Goal: Use online tool/utility: Utilize a website feature to perform a specific function

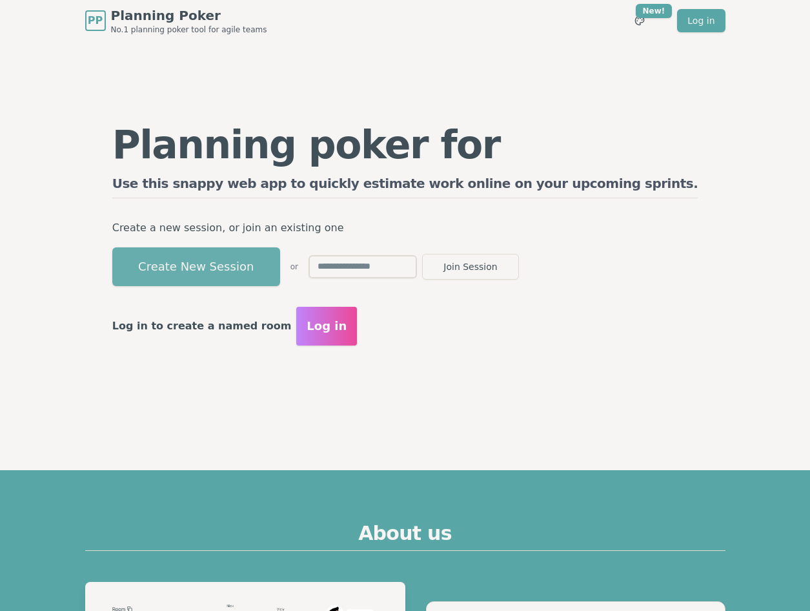
click at [234, 268] on button "Create New Session" at bounding box center [196, 266] width 168 height 39
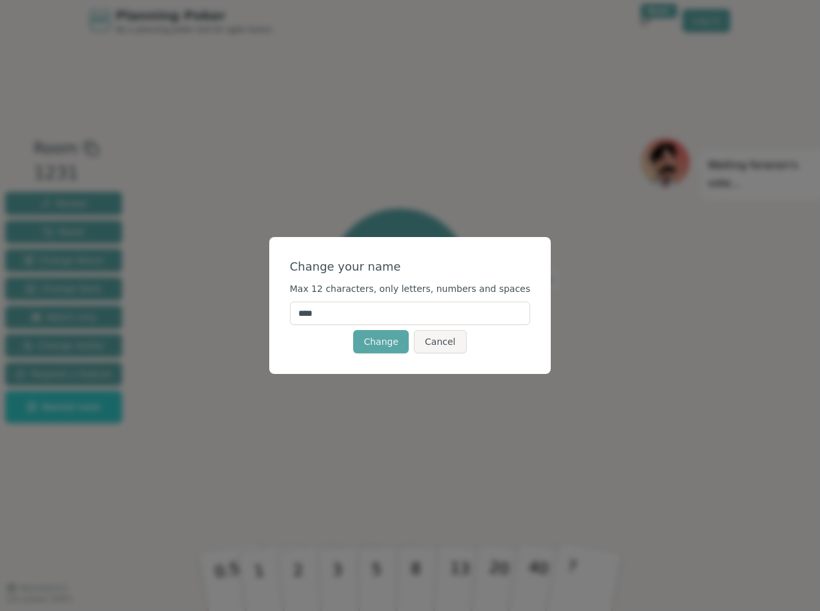
drag, startPoint x: 365, startPoint y: 314, endPoint x: 274, endPoint y: 316, distance: 91.0
click at [274, 316] on div "Change your name Max 12 characters, only letters, numbers and spaces **** Chang…" at bounding box center [410, 305] width 820 height 611
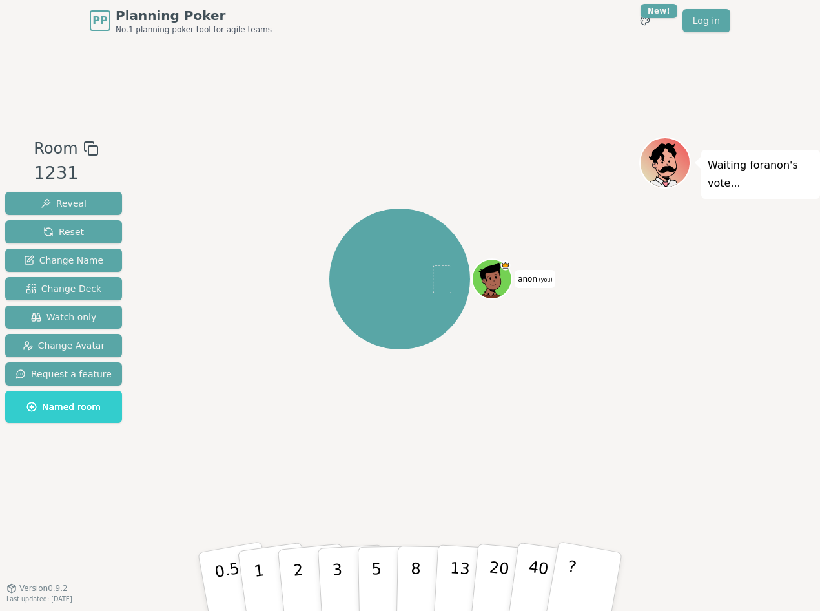
click at [538, 283] on span "(you)" at bounding box center [544, 280] width 15 height 6
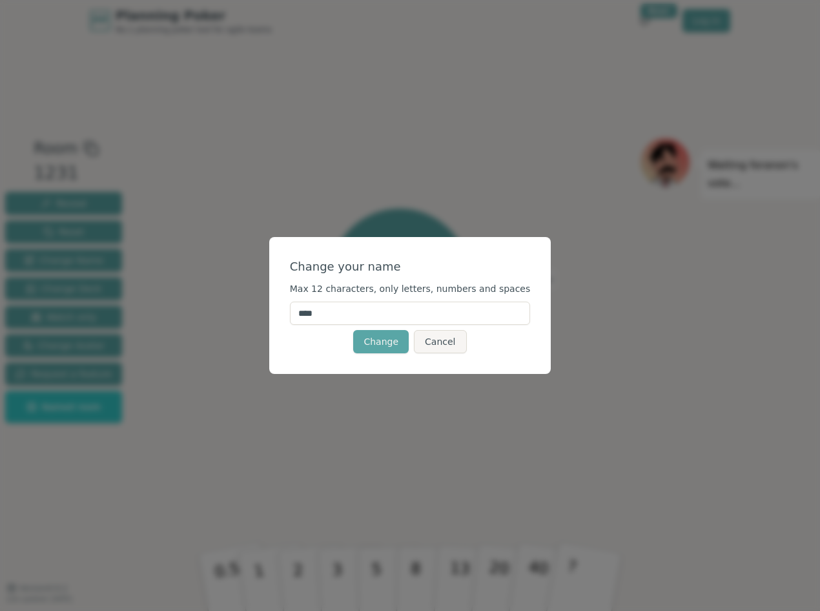
click at [354, 317] on input "****" at bounding box center [410, 312] width 241 height 23
type input "*******"
click at [320, 345] on div "Change Cancel" at bounding box center [410, 341] width 241 height 23
click at [385, 345] on button "Change" at bounding box center [381, 341] width 56 height 23
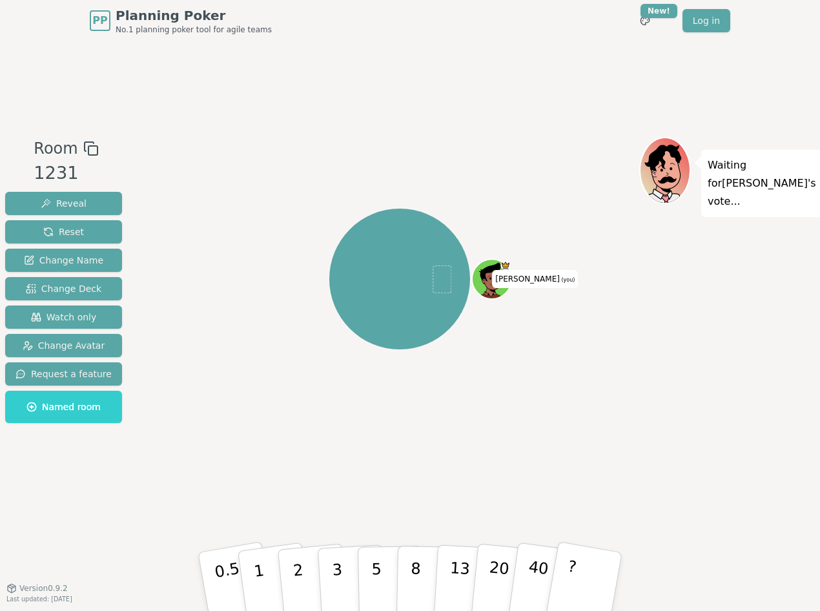
click at [508, 281] on div at bounding box center [493, 291] width 39 height 35
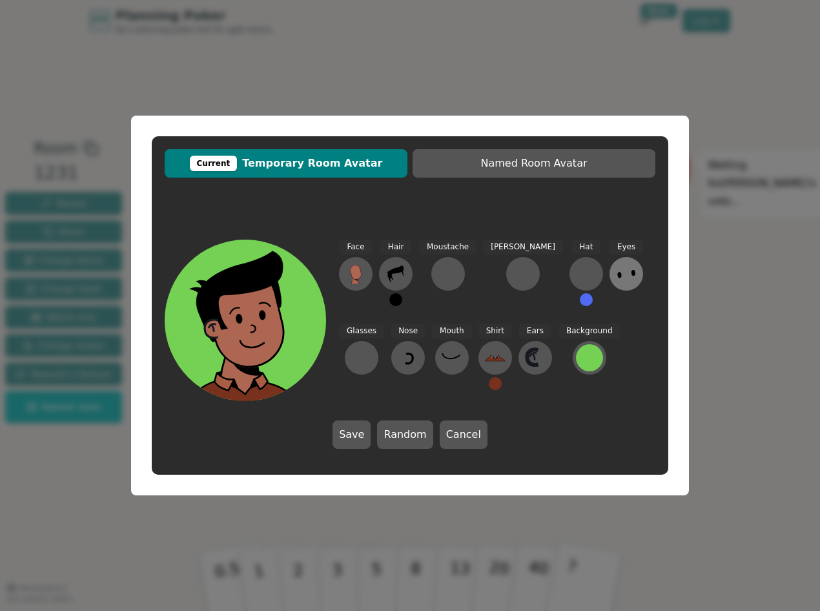
click at [616, 278] on icon at bounding box center [626, 273] width 21 height 21
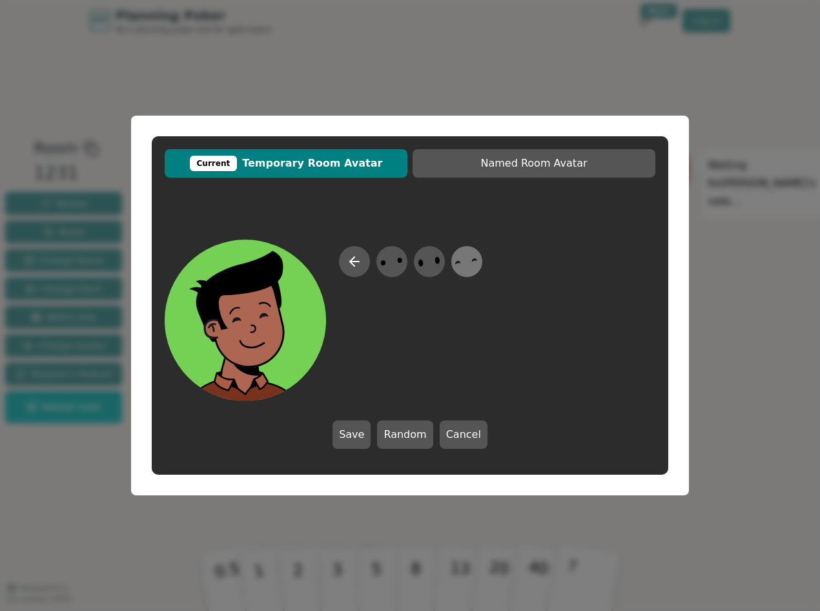
click at [476, 261] on icon at bounding box center [466, 261] width 25 height 29
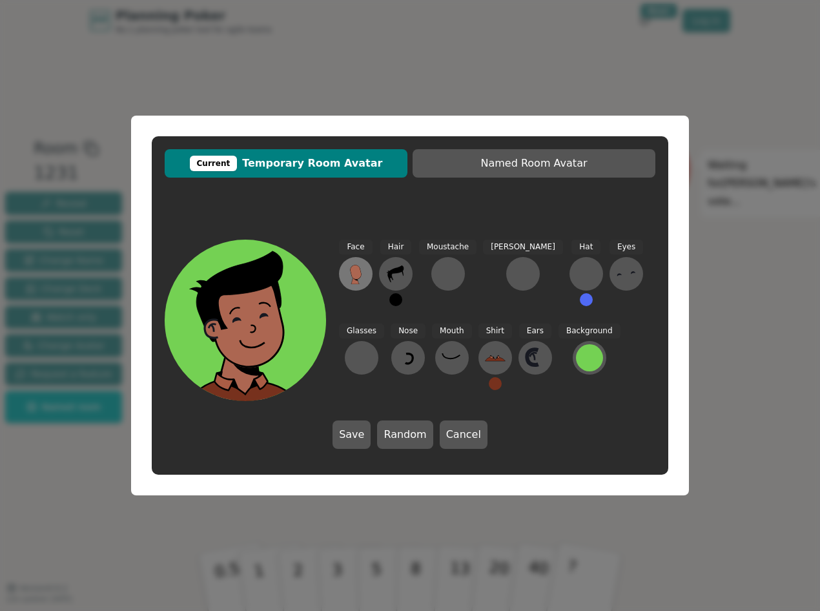
click at [353, 277] on icon at bounding box center [355, 272] width 11 height 14
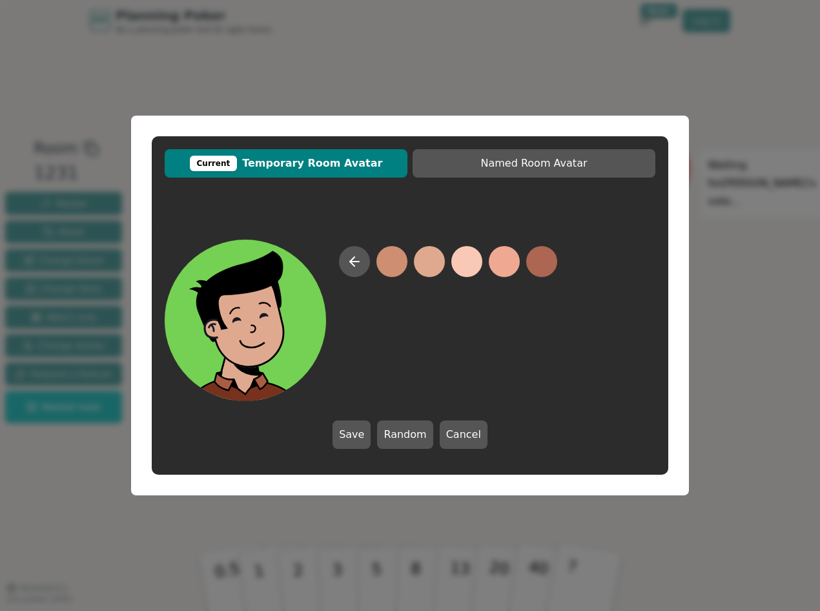
click at [430, 264] on button at bounding box center [429, 261] width 31 height 31
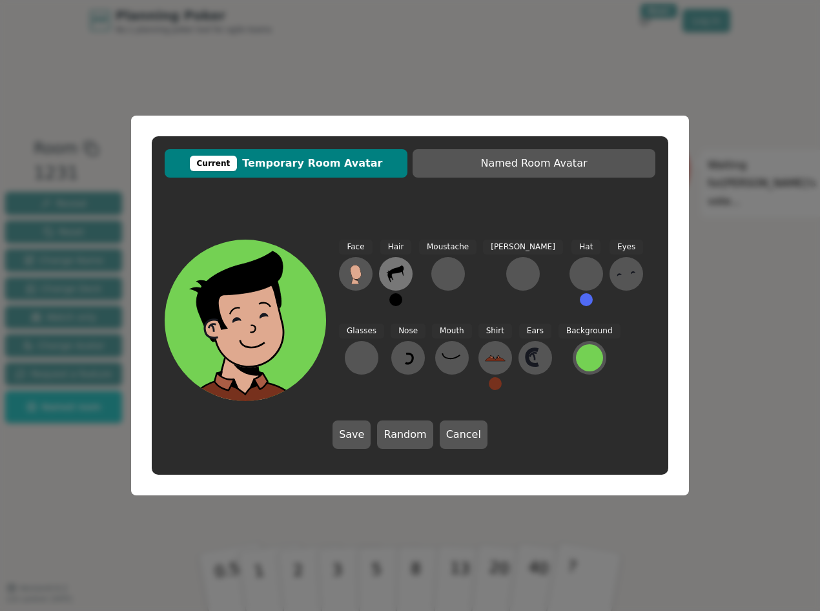
click at [400, 270] on icon at bounding box center [395, 273] width 16 height 17
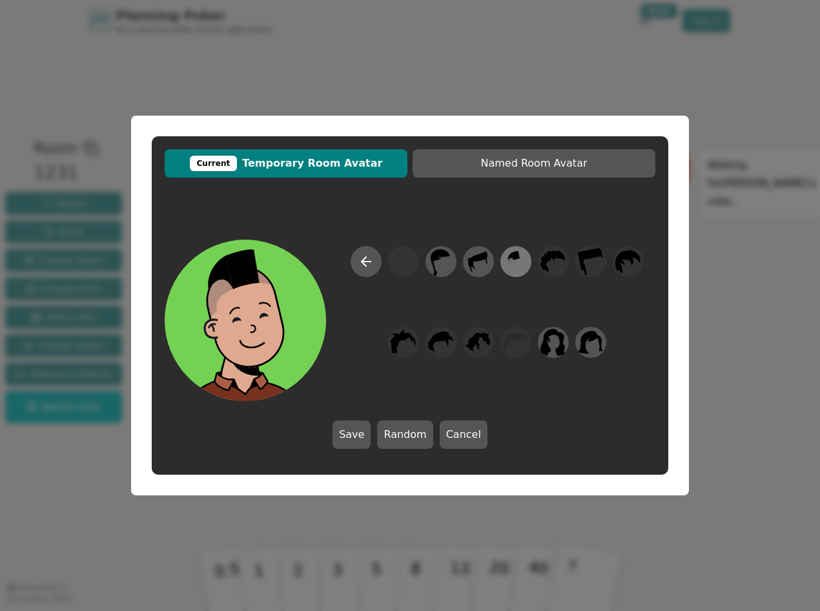
click at [510, 263] on icon at bounding box center [515, 261] width 25 height 29
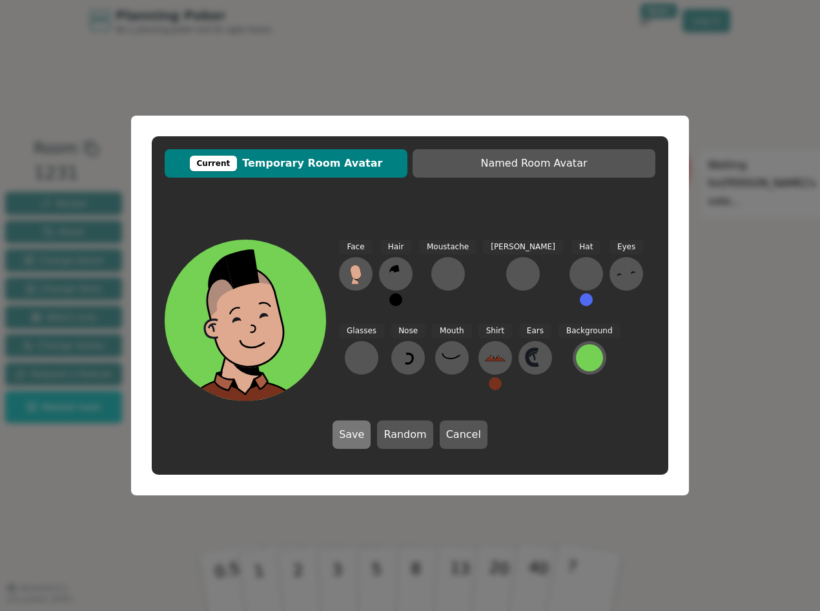
click at [352, 440] on button "Save" at bounding box center [351, 434] width 38 height 28
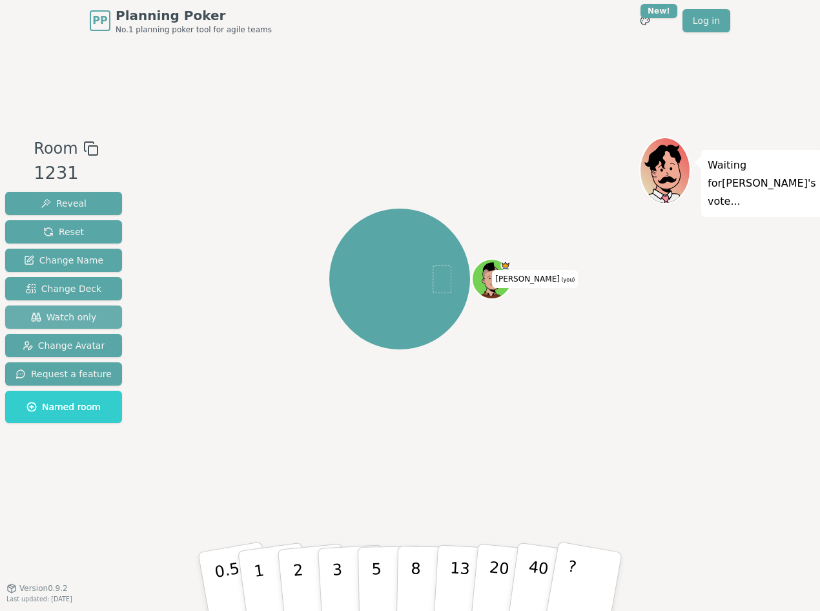
click at [63, 319] on span "Watch only" at bounding box center [64, 316] width 66 height 13
